Goal: Information Seeking & Learning: Stay updated

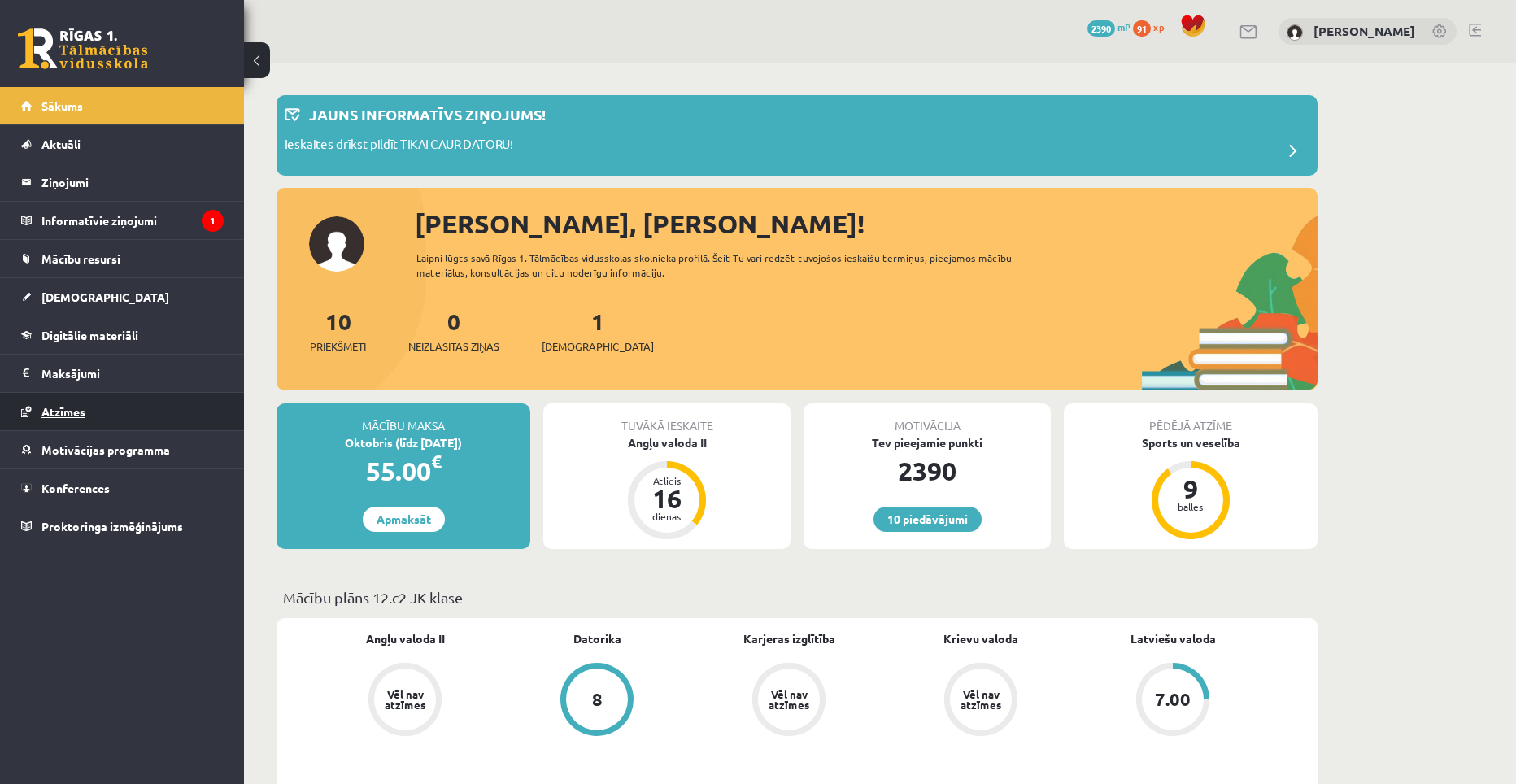
click at [153, 413] on link "Atzīmes" at bounding box center [122, 412] width 203 height 37
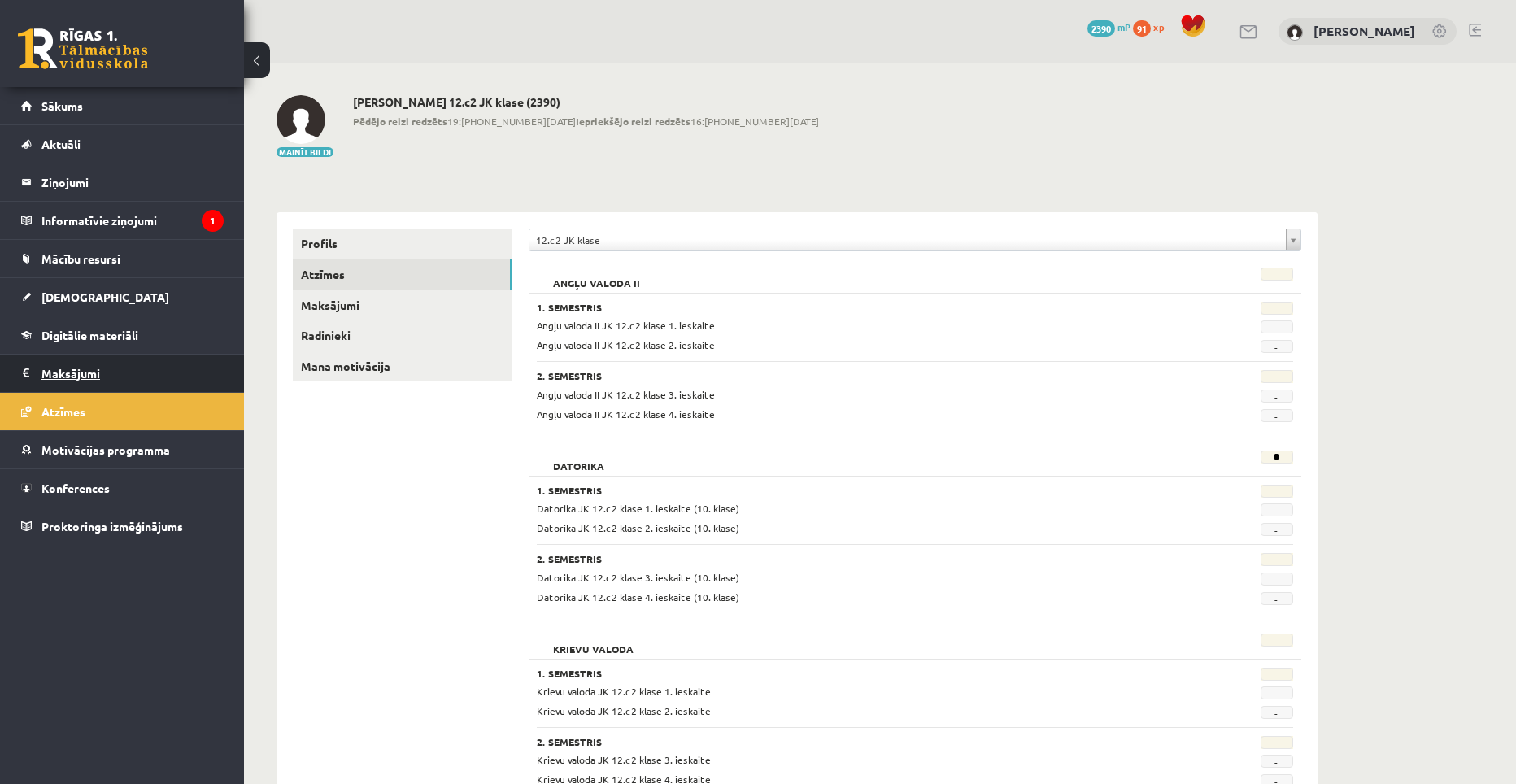
click at [96, 366] on legend "Maksājumi 0" at bounding box center [132, 373] width 182 height 37
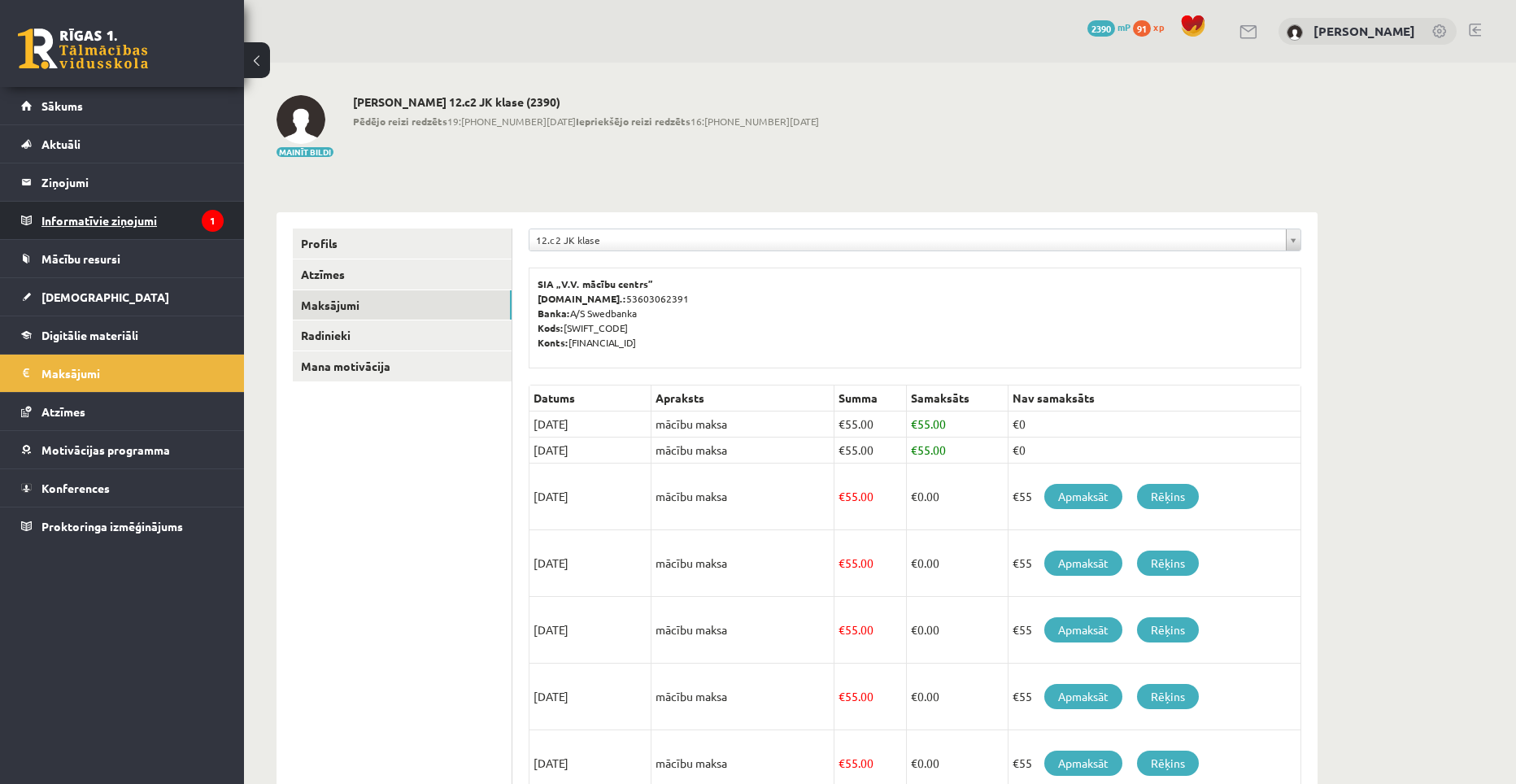
click at [94, 221] on legend "Informatīvie ziņojumi 1" at bounding box center [132, 221] width 182 height 37
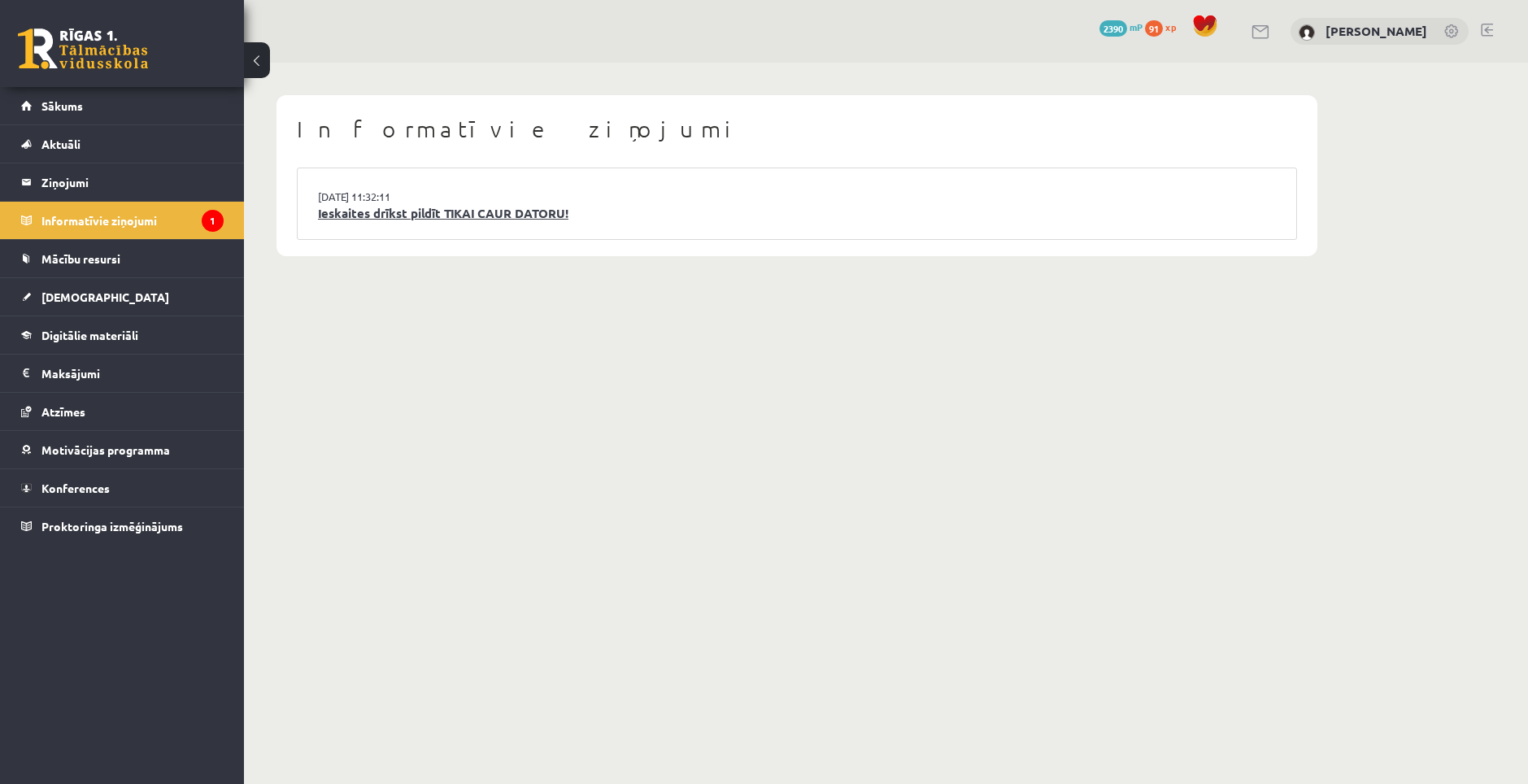
click at [443, 214] on link "Ieskaites drīkst pildīt TIKAI CAUR DATORU!" at bounding box center [797, 213] width 959 height 19
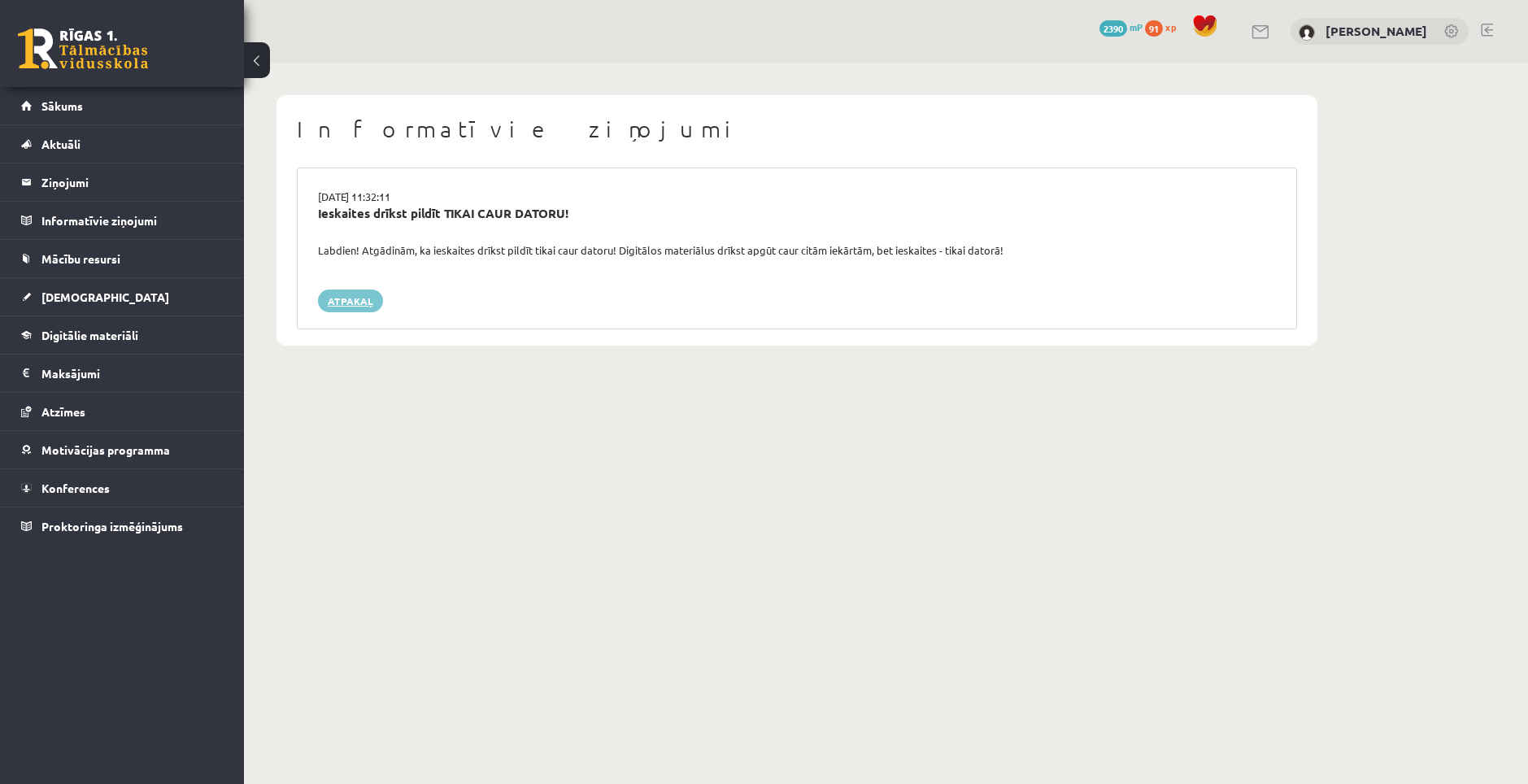
click at [357, 294] on link "Atpakaļ" at bounding box center [351, 300] width 65 height 23
